Goal: Find specific page/section: Find specific page/section

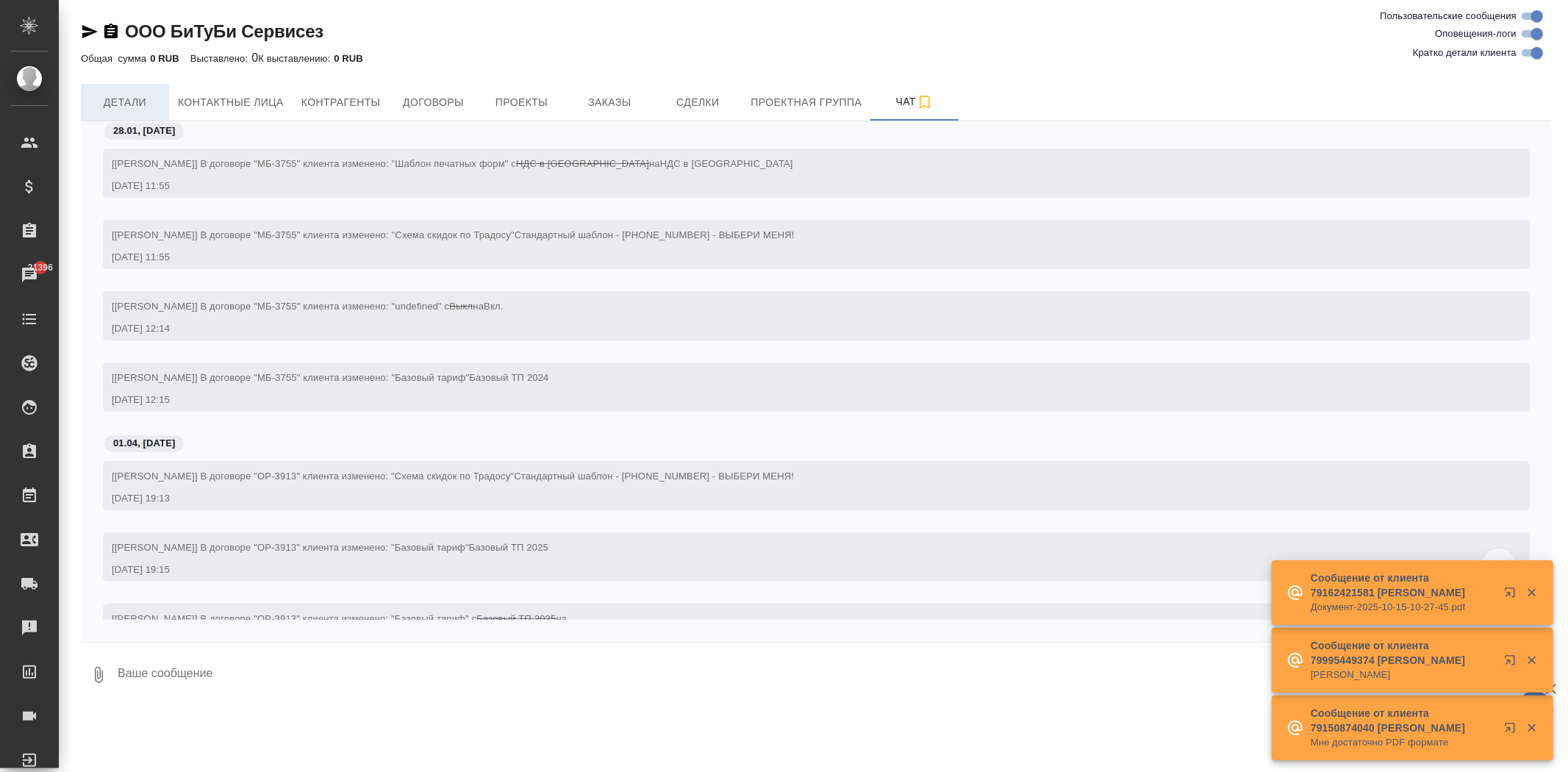
click at [140, 98] on span "Детали" at bounding box center [125, 102] width 70 height 18
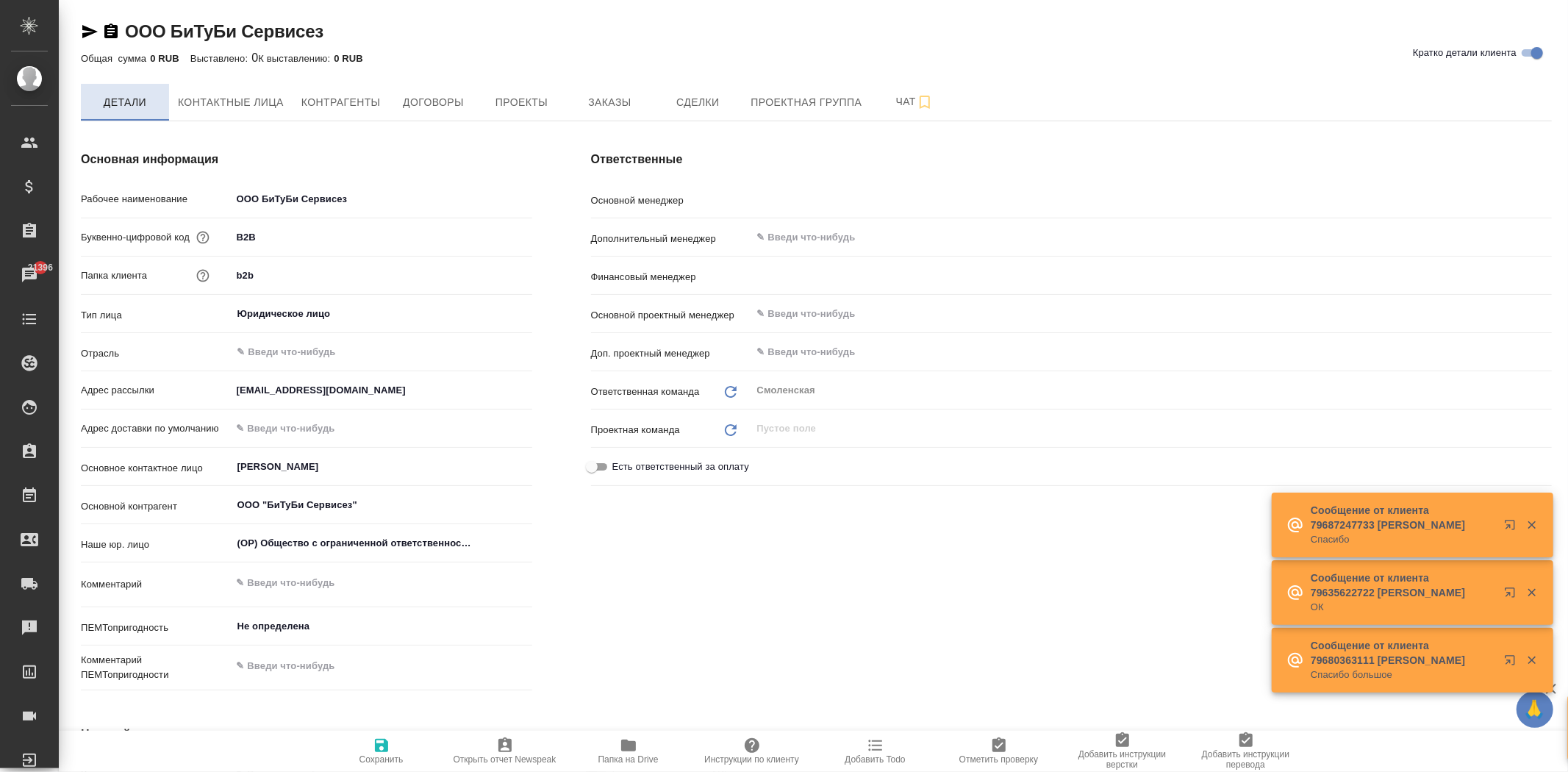
type textarea "x"
type input "[PERSON_NAME]"
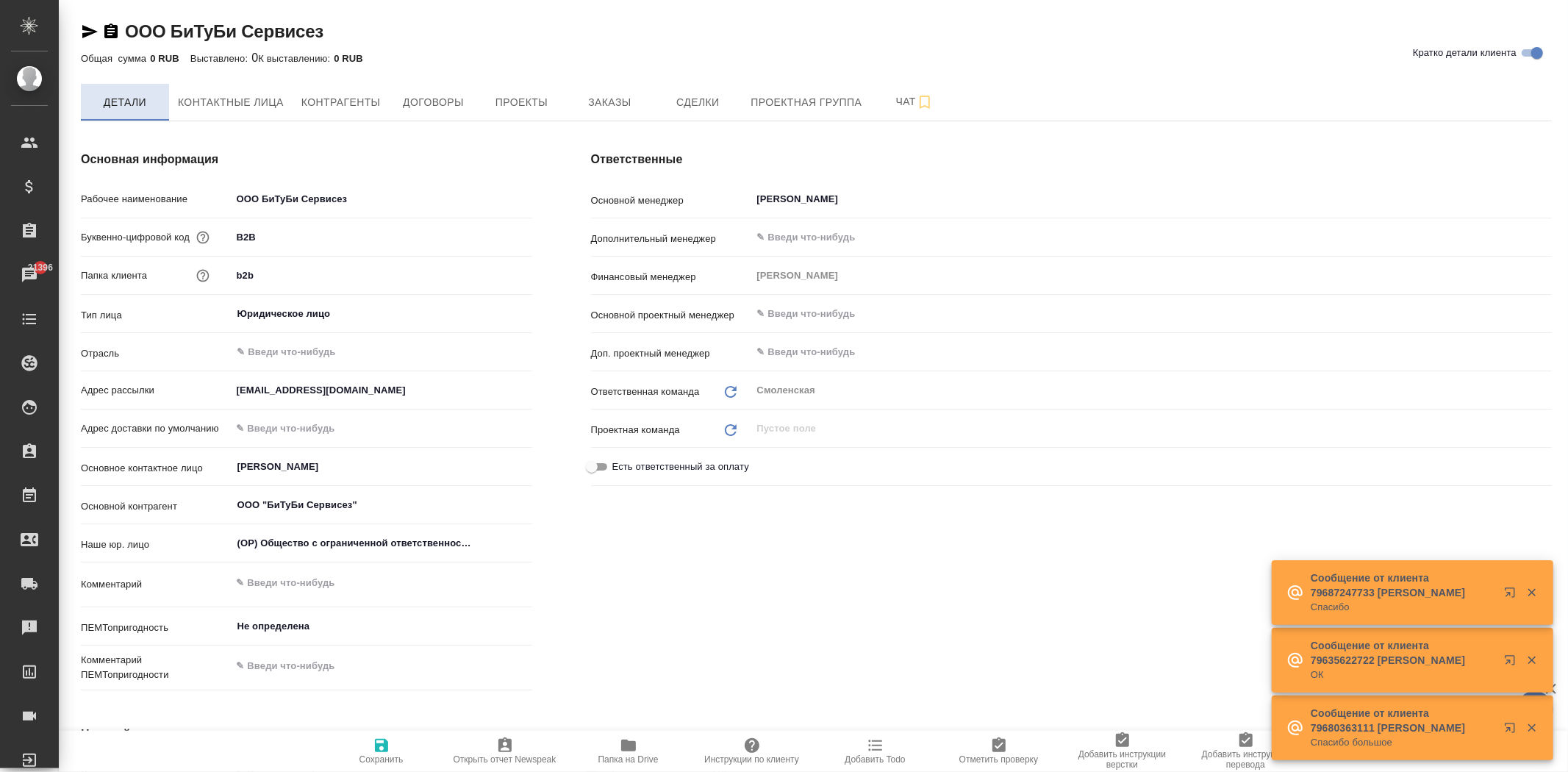
type textarea "x"
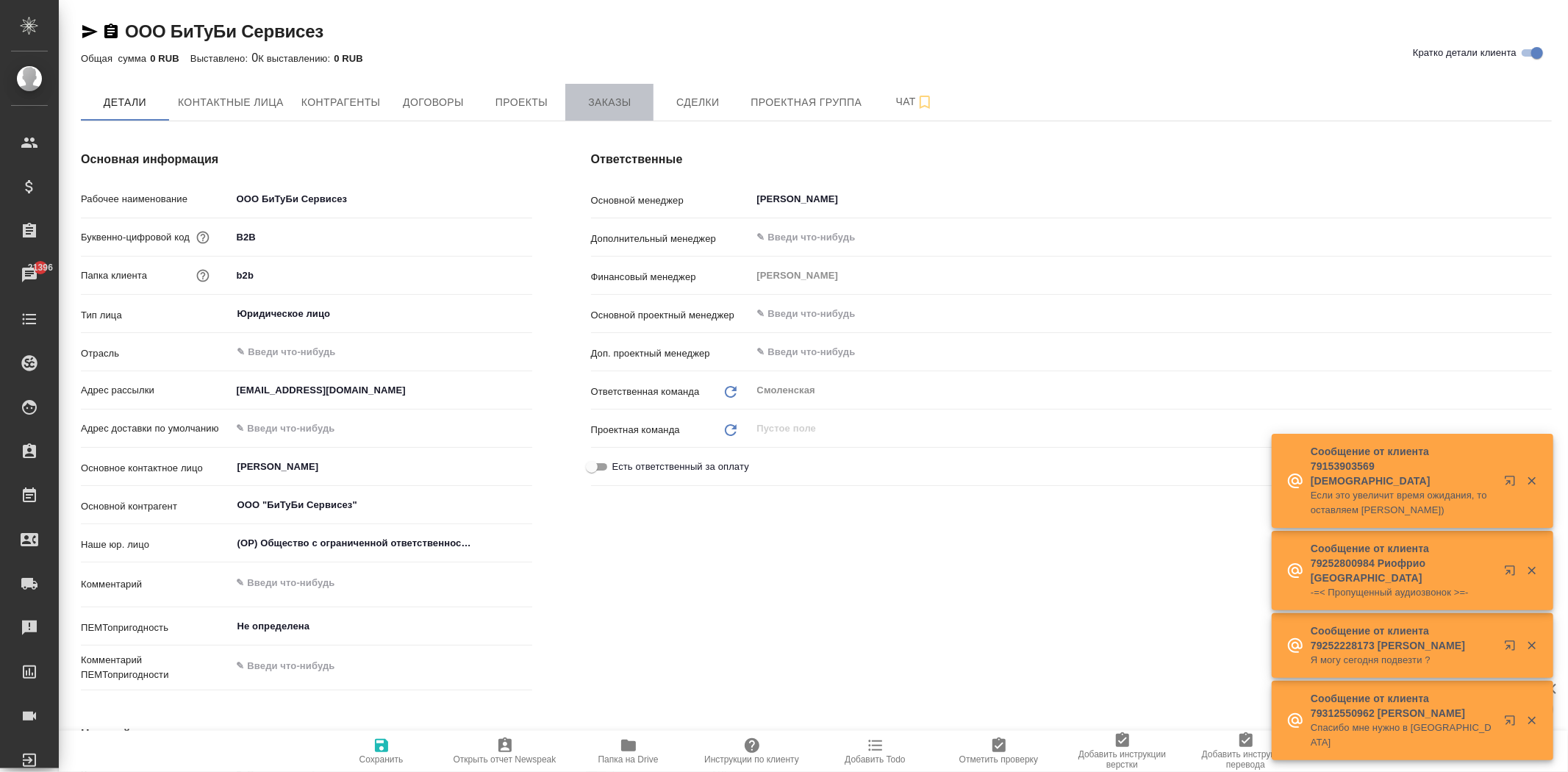
click at [591, 90] on button "Заказы" at bounding box center [609, 102] width 88 height 37
